Goal: Task Accomplishment & Management: Manage account settings

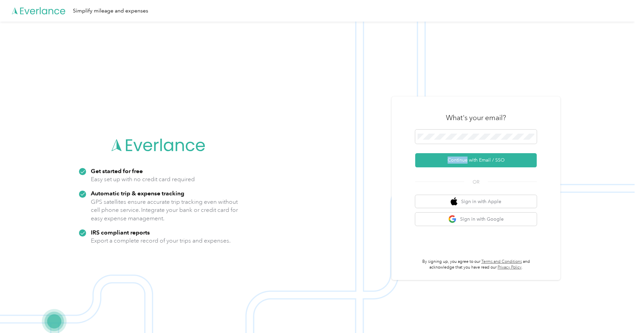
click at [464, 153] on form "Continue with Email / SSO" at bounding box center [477, 149] width 122 height 38
click at [463, 159] on button "Continue with Email / SSO" at bounding box center [477, 160] width 122 height 14
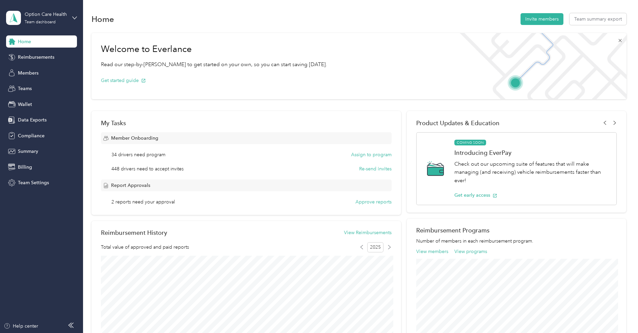
click at [621, 40] on icon at bounding box center [620, 40] width 5 height 5
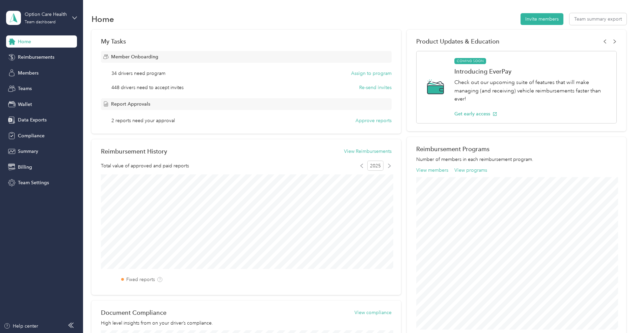
click at [404, 24] on div "Home Invite members Team summary export" at bounding box center [359, 19] width 535 height 14
click at [153, 27] on section "Home Invite members Team summary export My Tasks Member Onboarding 34 drivers n…" at bounding box center [359, 220] width 535 height 417
click at [42, 68] on div "Members" at bounding box center [41, 73] width 71 height 12
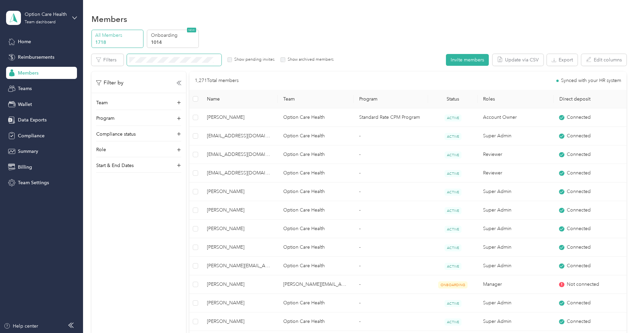
click at [175, 63] on span at bounding box center [174, 60] width 95 height 12
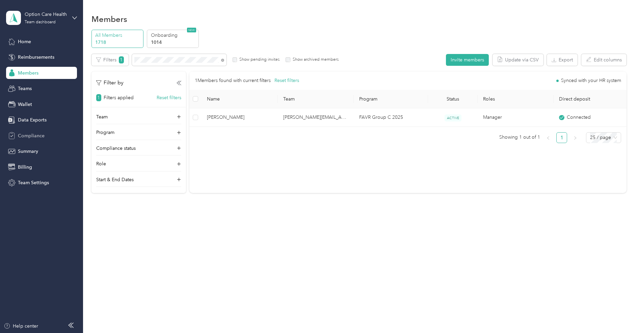
click at [42, 134] on span "Compliance" at bounding box center [31, 135] width 27 height 7
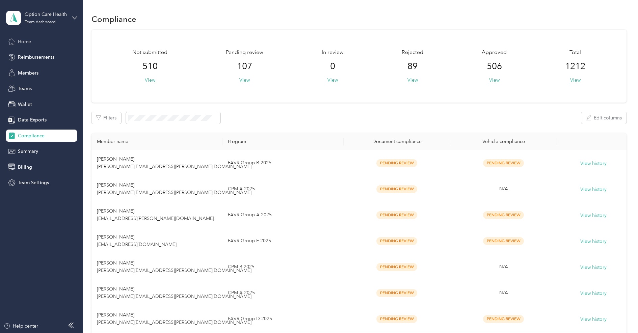
click at [25, 39] on span "Home" at bounding box center [24, 41] width 13 height 7
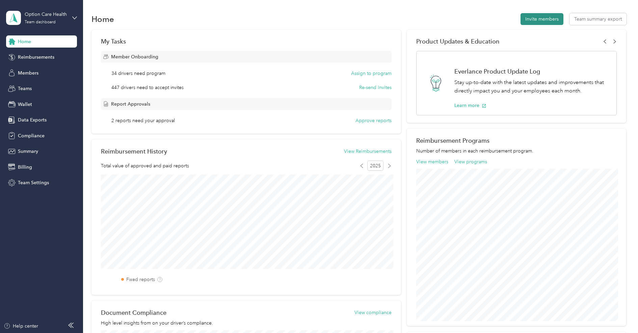
click at [544, 23] on button "Invite members" at bounding box center [542, 19] width 43 height 12
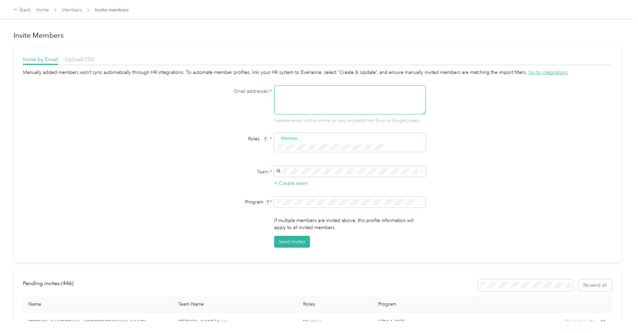
click at [335, 106] on textarea at bounding box center [350, 99] width 152 height 29
type textarea "m"
click at [42, 10] on link "Home" at bounding box center [42, 10] width 13 height 6
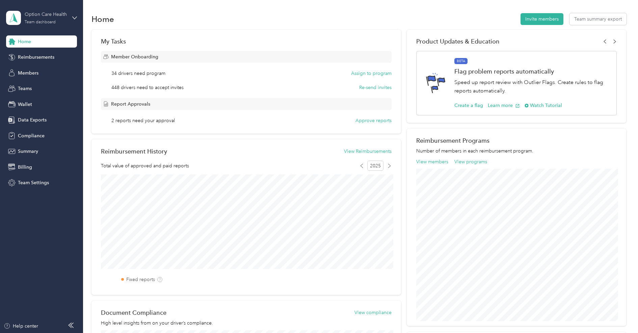
click at [39, 24] on div "Team dashboard" at bounding box center [40, 22] width 31 height 4
click at [35, 86] on div "Log out" at bounding box center [77, 86] width 133 height 12
